Goal: Task Accomplishment & Management: Manage account settings

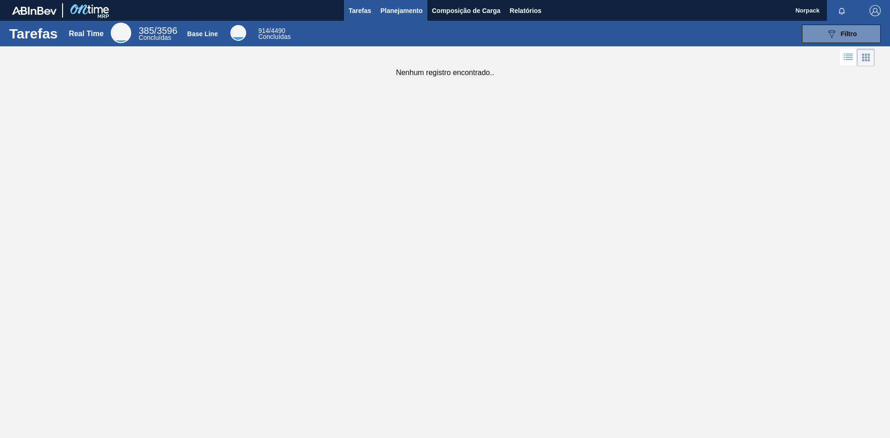
click at [395, 7] on span "Planejamento" at bounding box center [402, 10] width 42 height 11
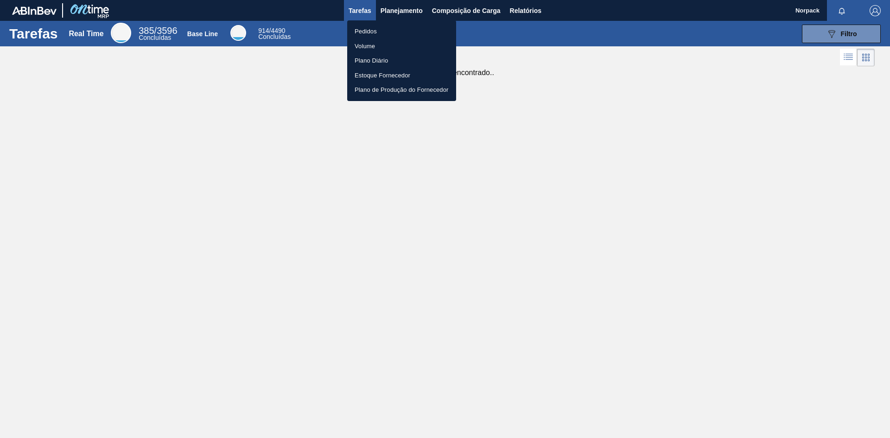
click at [368, 30] on li "Pedidos" at bounding box center [401, 31] width 109 height 15
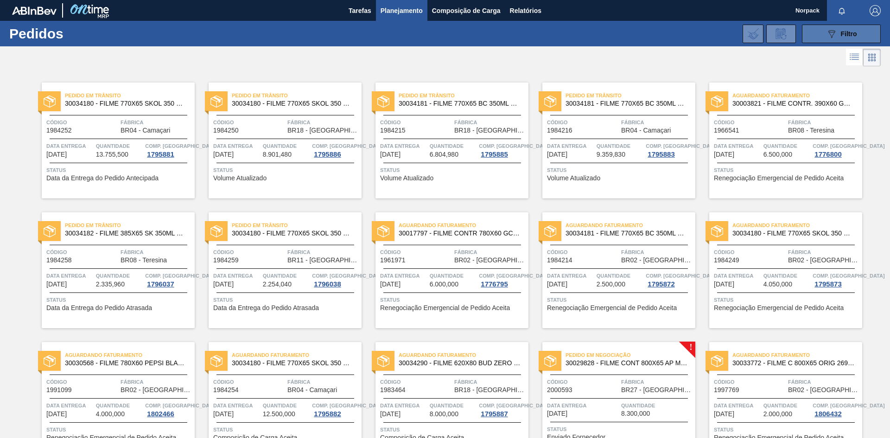
click at [838, 32] on div "089F7B8B-B2A5-4AFE-B5C0-19BA573D28AC Filtro" at bounding box center [841, 33] width 31 height 11
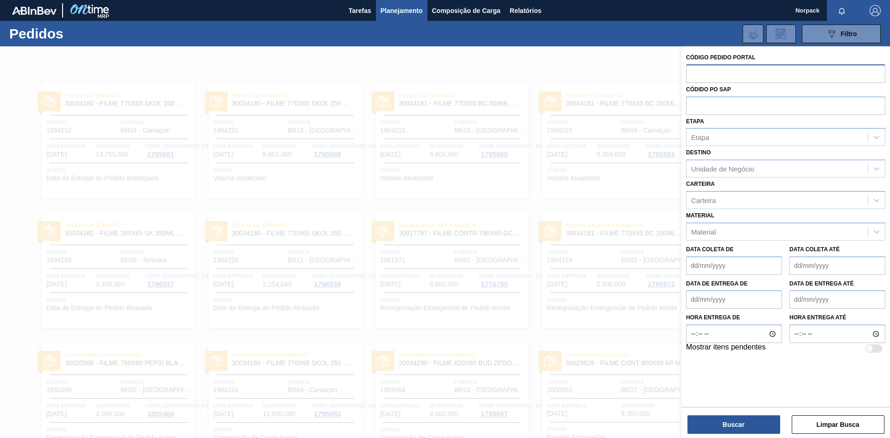
click at [748, 70] on input "text" at bounding box center [785, 73] width 199 height 18
paste input "1966541"
type input "1966541"
click at [735, 423] on button "Buscar" at bounding box center [733, 424] width 93 height 19
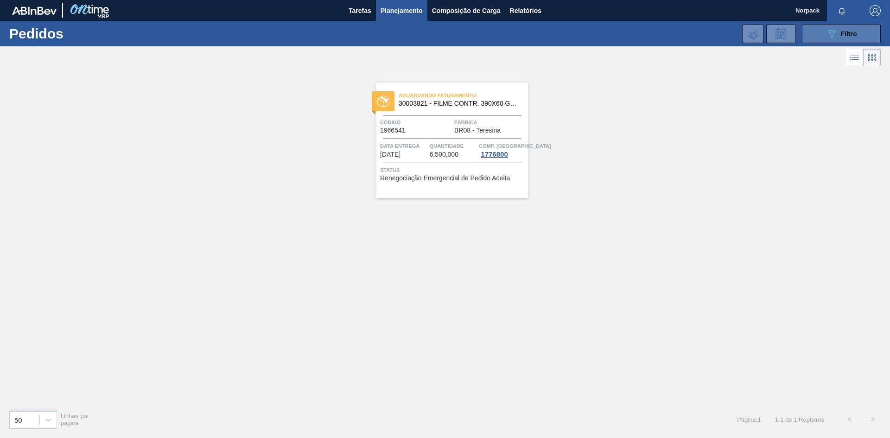
click at [846, 32] on span "Filtro" at bounding box center [849, 33] width 16 height 7
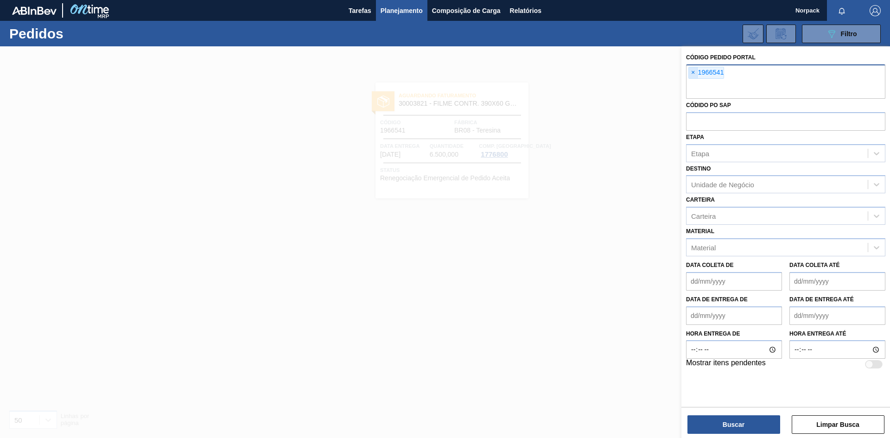
click at [694, 71] on span "×" at bounding box center [693, 72] width 9 height 11
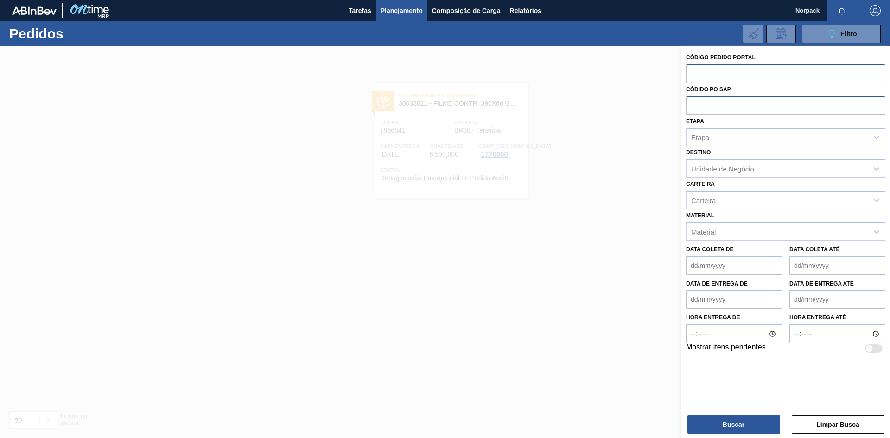
paste input "1966541"
type input "1966541"
click at [731, 427] on button "Buscar" at bounding box center [733, 424] width 93 height 19
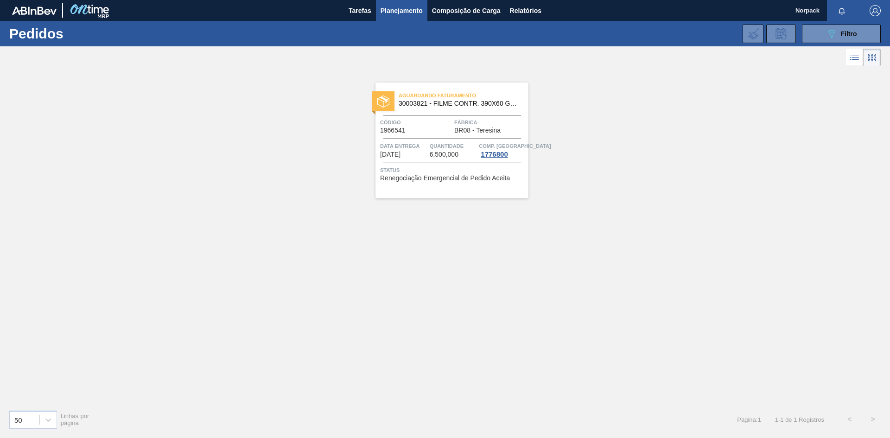
click at [441, 152] on span "6.500,000" at bounding box center [444, 154] width 29 height 7
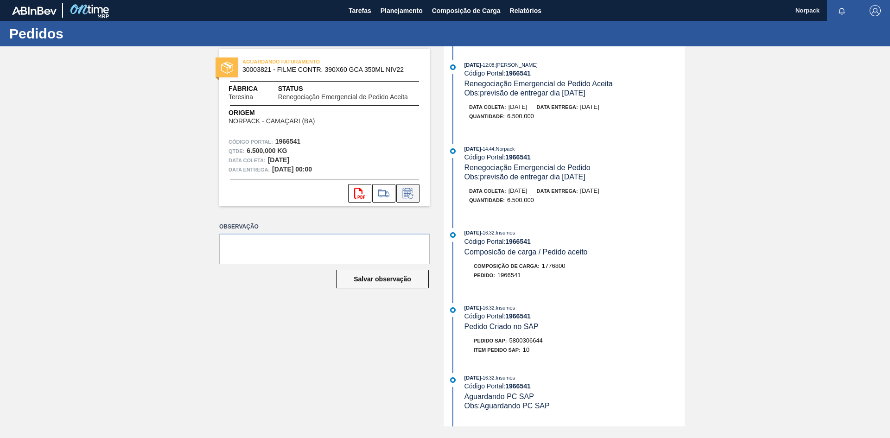
click at [418, 190] on button at bounding box center [407, 193] width 23 height 19
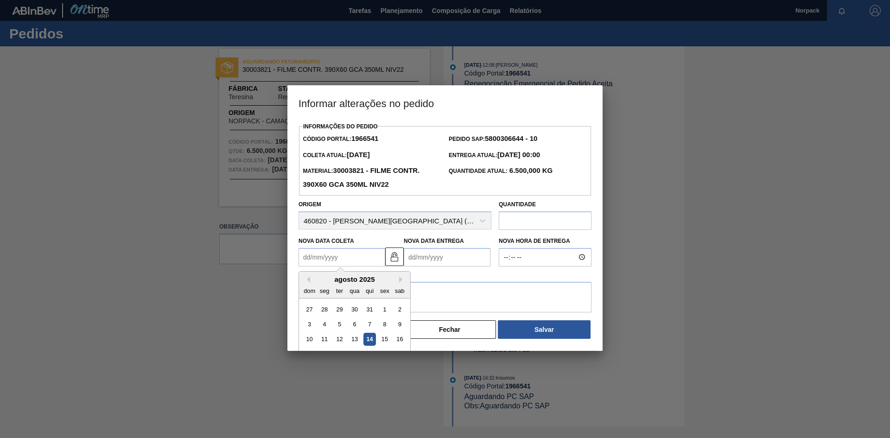
click at [374, 255] on Coleta "Nova Data Coleta" at bounding box center [341, 257] width 87 height 19
click at [458, 335] on button "Fechar" at bounding box center [449, 329] width 93 height 19
